Goal: Task Accomplishment & Management: Use online tool/utility

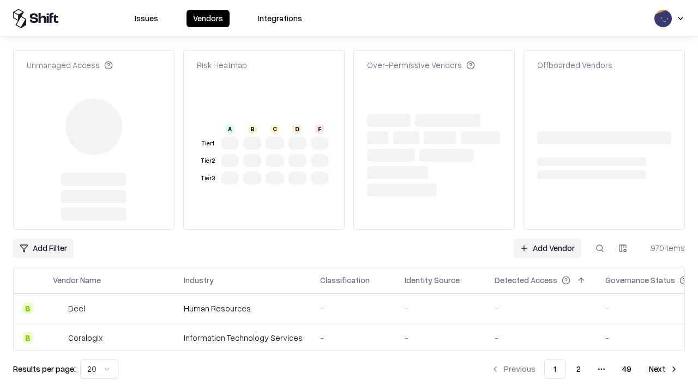
click at [547, 239] on link "Add Vendor" at bounding box center [547, 249] width 68 height 20
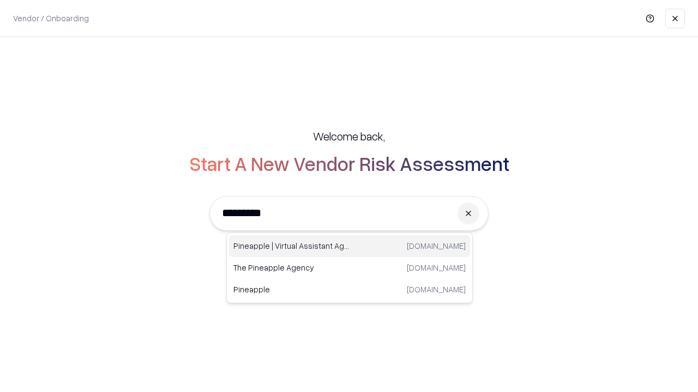
click at [349, 246] on div "Pineapple | Virtual Assistant Agency [DOMAIN_NAME]" at bounding box center [349, 246] width 241 height 22
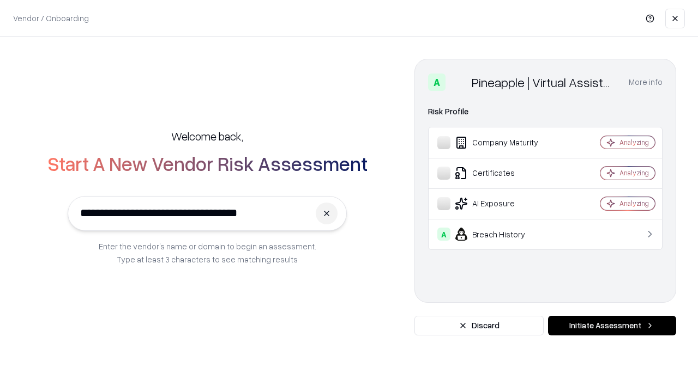
type input "**********"
click at [612, 326] on button "Initiate Assessment" at bounding box center [612, 326] width 128 height 20
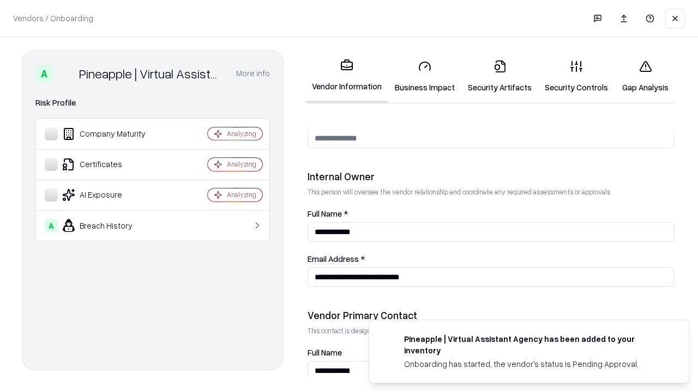
scroll to position [565, 0]
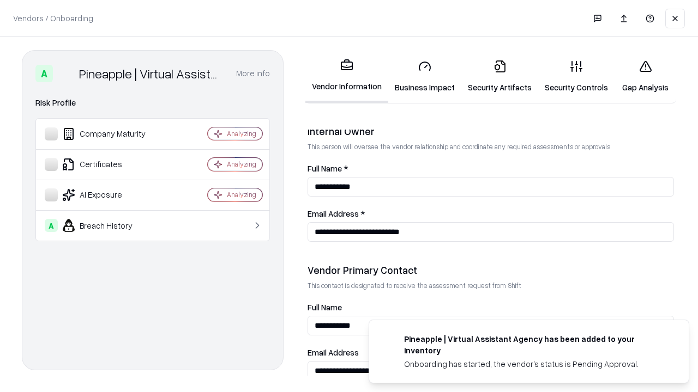
click at [425, 76] on link "Business Impact" at bounding box center [424, 76] width 73 height 51
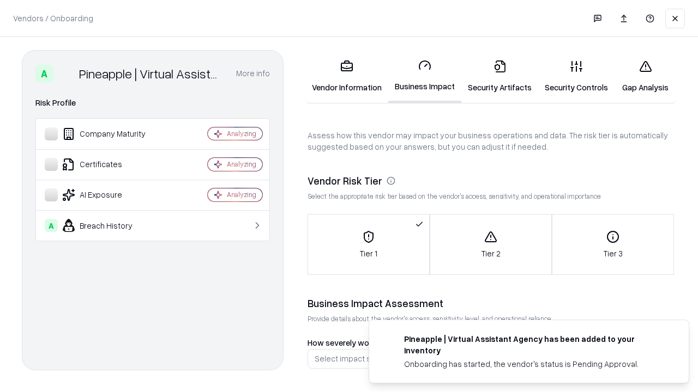
click at [645, 76] on link "Gap Analysis" at bounding box center [645, 76] width 62 height 51
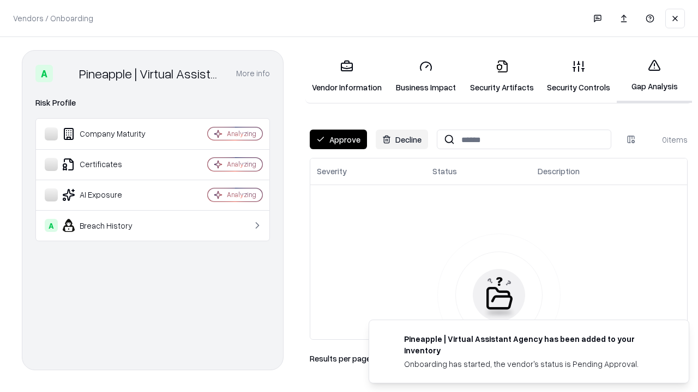
click at [338, 140] on button "Approve" at bounding box center [338, 140] width 57 height 20
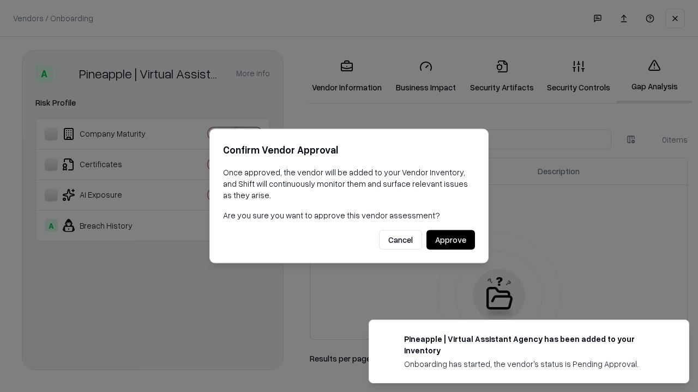
click at [450, 240] on button "Approve" at bounding box center [450, 241] width 49 height 20
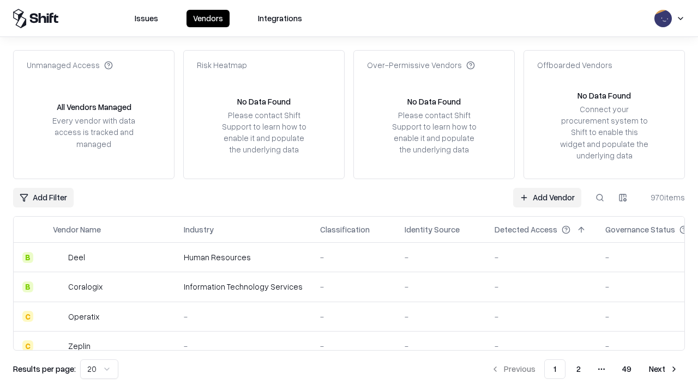
type input "**********"
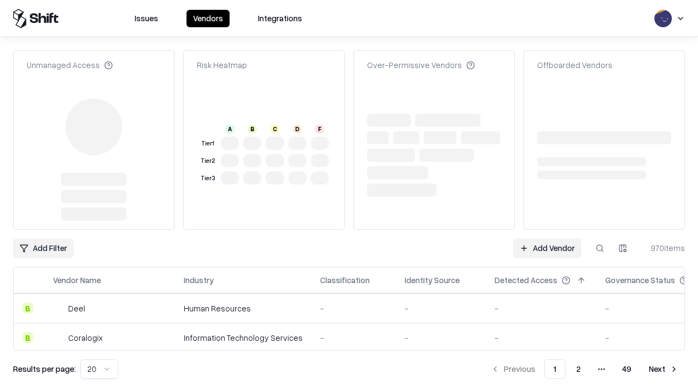
click at [547, 239] on link "Add Vendor" at bounding box center [547, 249] width 68 height 20
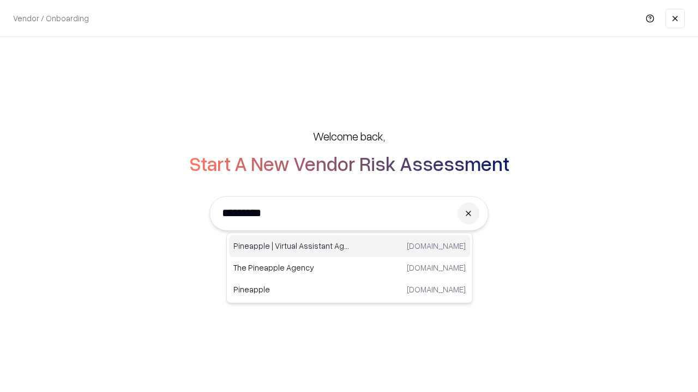
click at [349, 246] on div "Pineapple | Virtual Assistant Agency [DOMAIN_NAME]" at bounding box center [349, 246] width 241 height 22
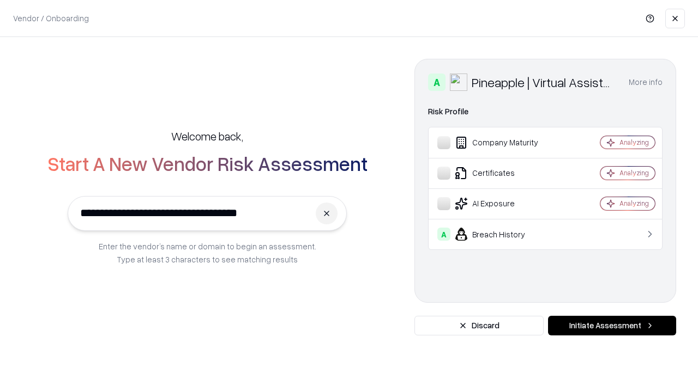
type input "**********"
click at [612, 326] on button "Initiate Assessment" at bounding box center [612, 326] width 128 height 20
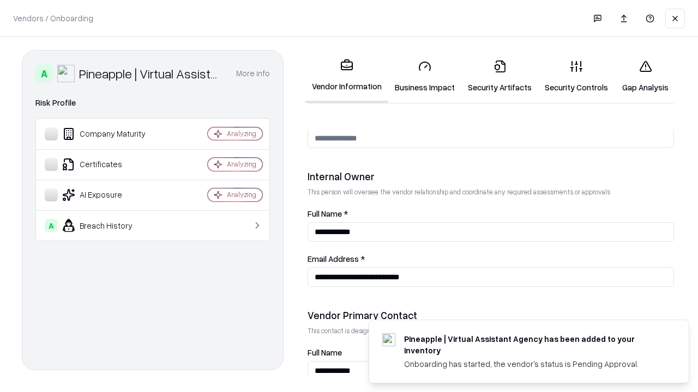
scroll to position [565, 0]
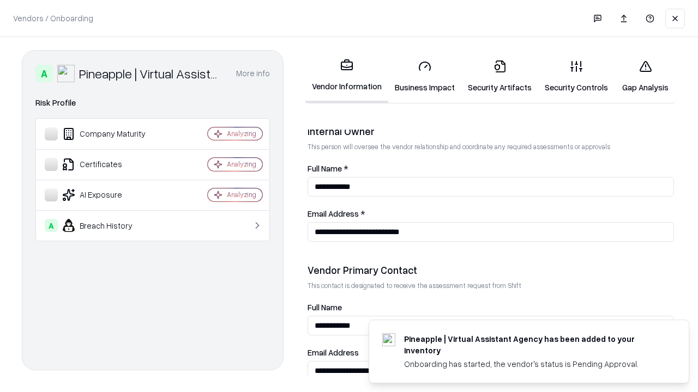
click at [645, 76] on link "Gap Analysis" at bounding box center [645, 76] width 62 height 51
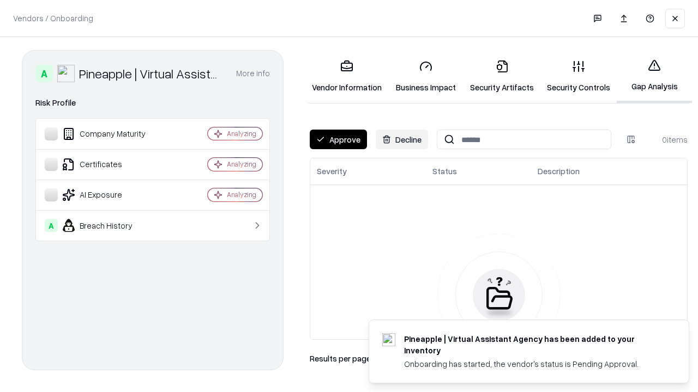
click at [338, 140] on button "Approve" at bounding box center [338, 140] width 57 height 20
